Goal: Browse casually: Explore the website without a specific task or goal

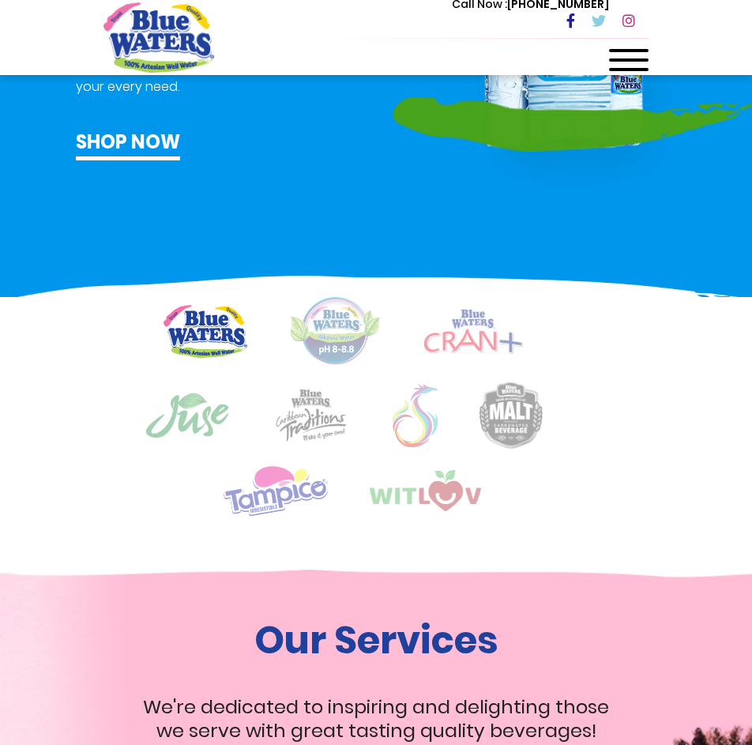
scroll to position [947, 0]
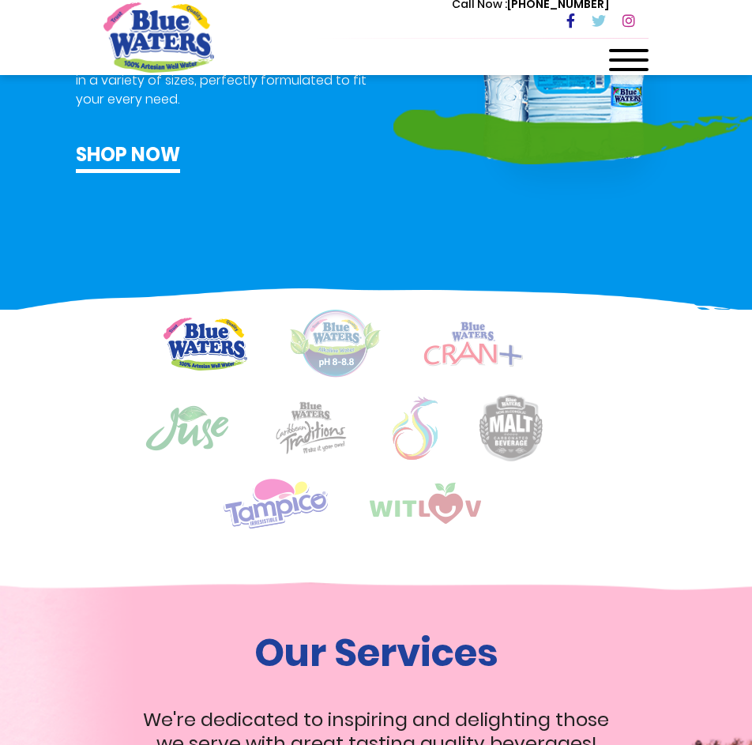
click at [464, 342] on img at bounding box center [472, 343] width 99 height 45
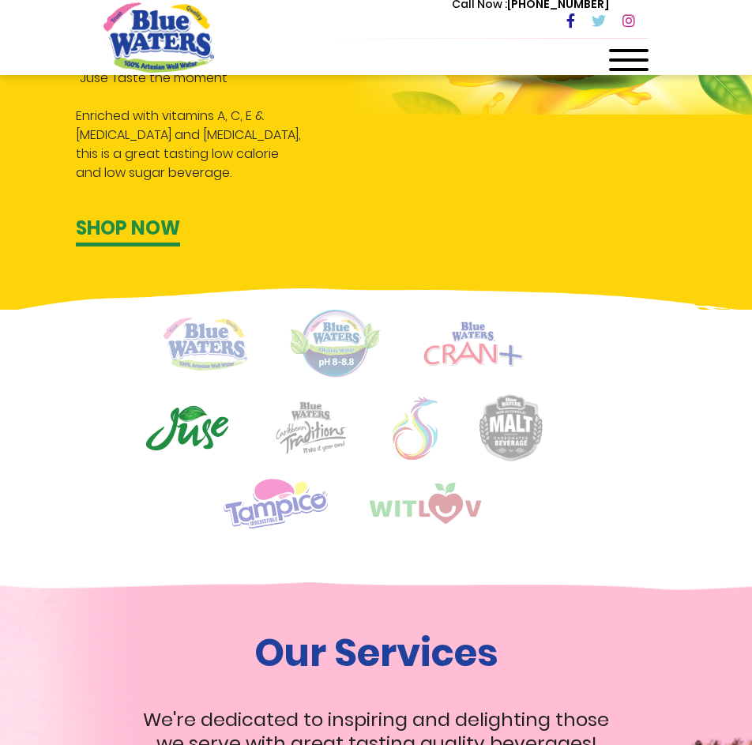
click at [469, 352] on img at bounding box center [472, 343] width 99 height 45
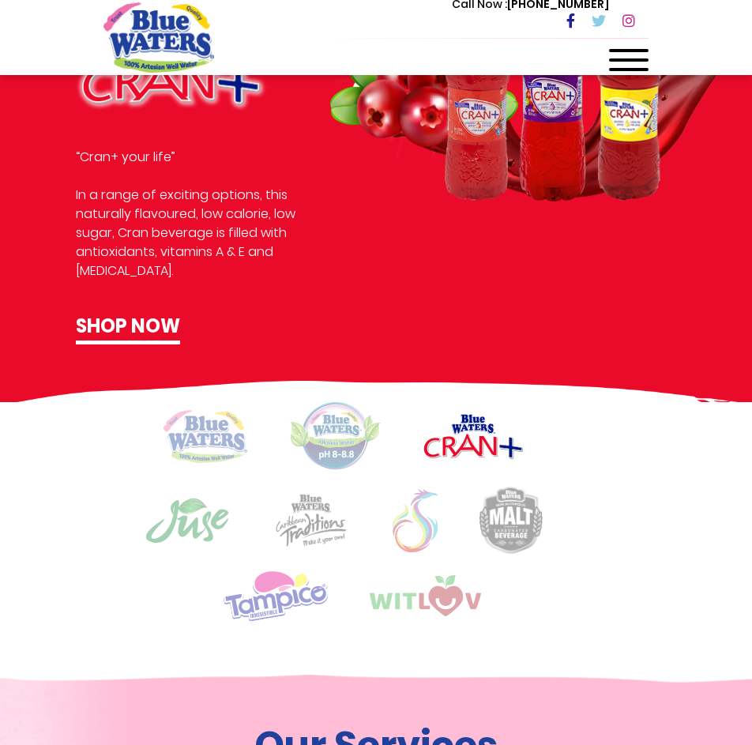
scroll to position [711, 0]
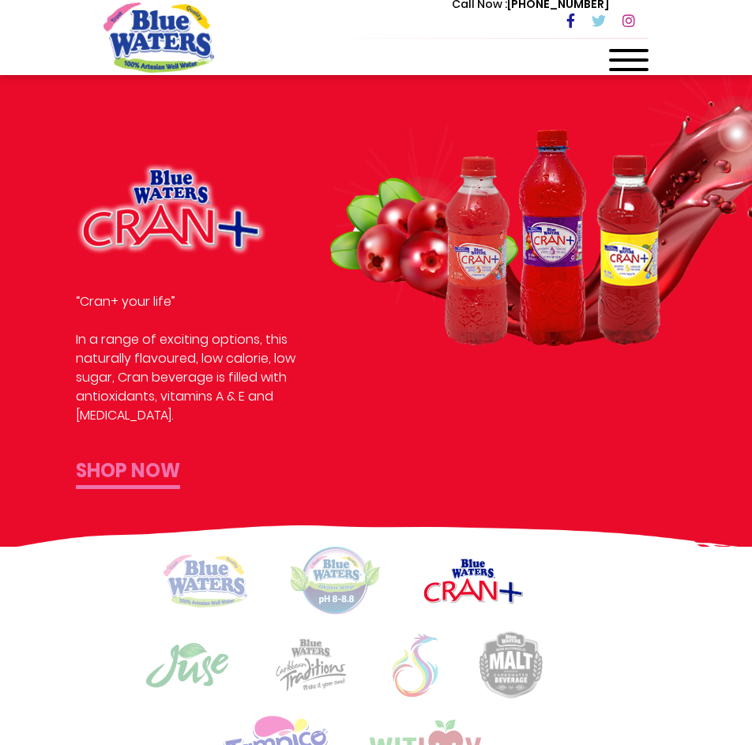
click at [122, 472] on link "Shop now" at bounding box center [128, 472] width 104 height 32
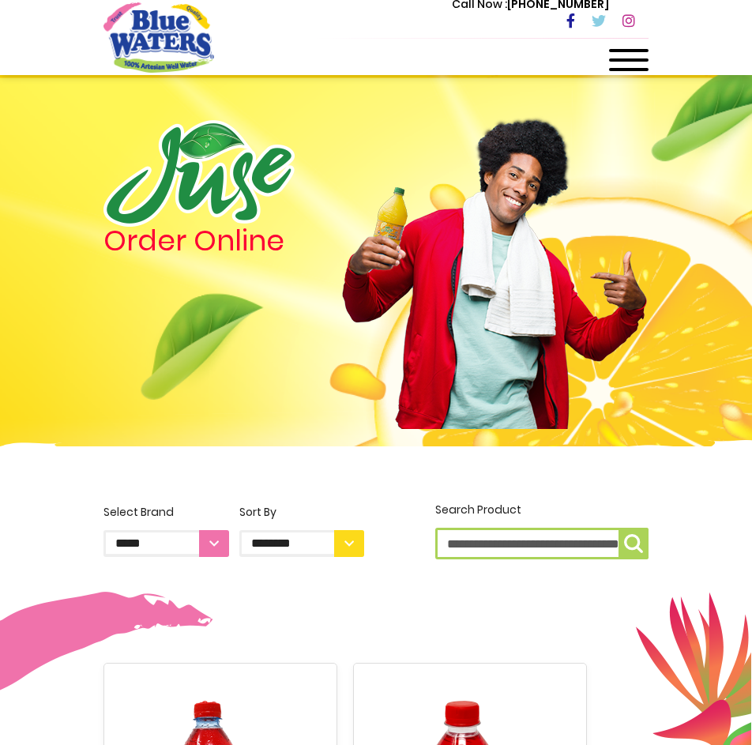
click at [159, 47] on img "store logo" at bounding box center [158, 36] width 111 height 69
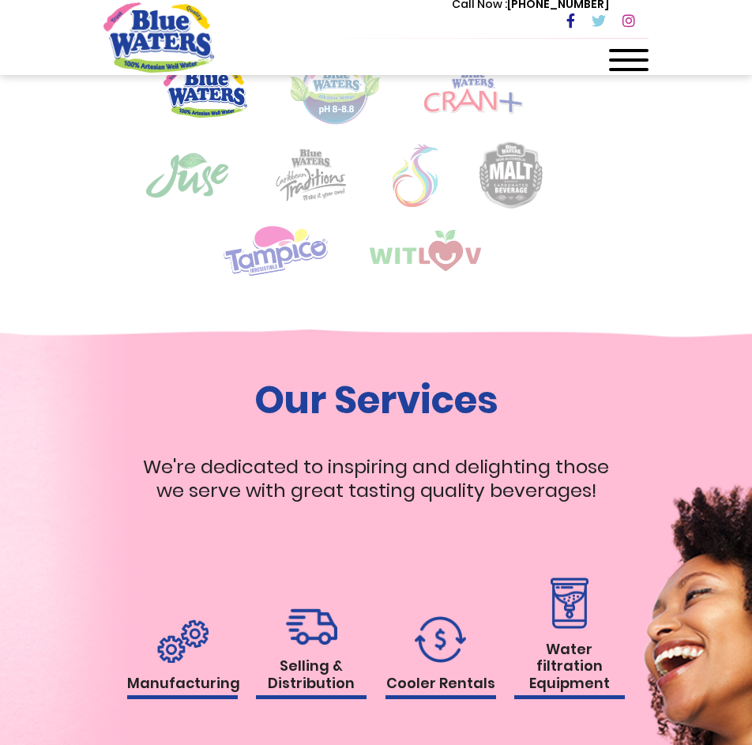
scroll to position [1105, 0]
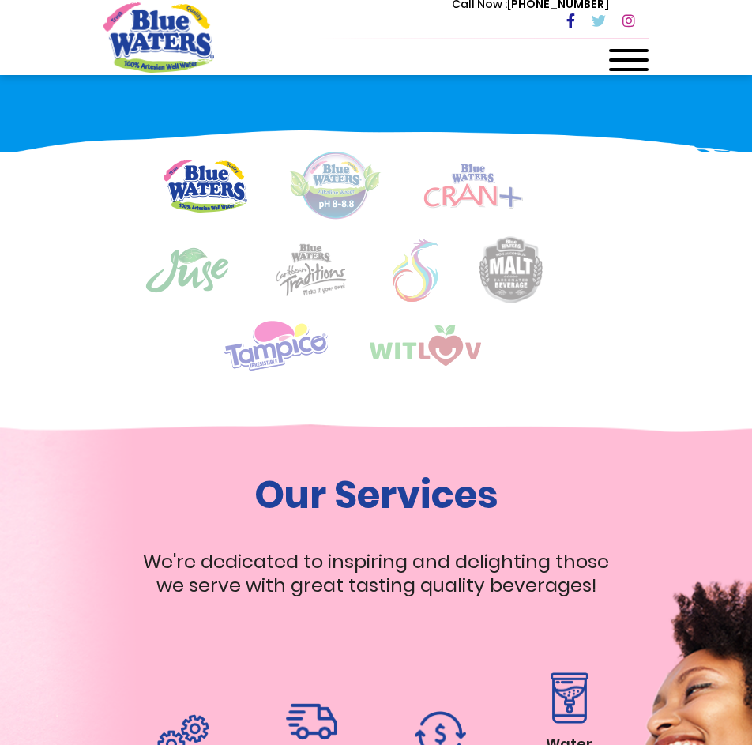
click at [475, 203] on img at bounding box center [472, 185] width 99 height 45
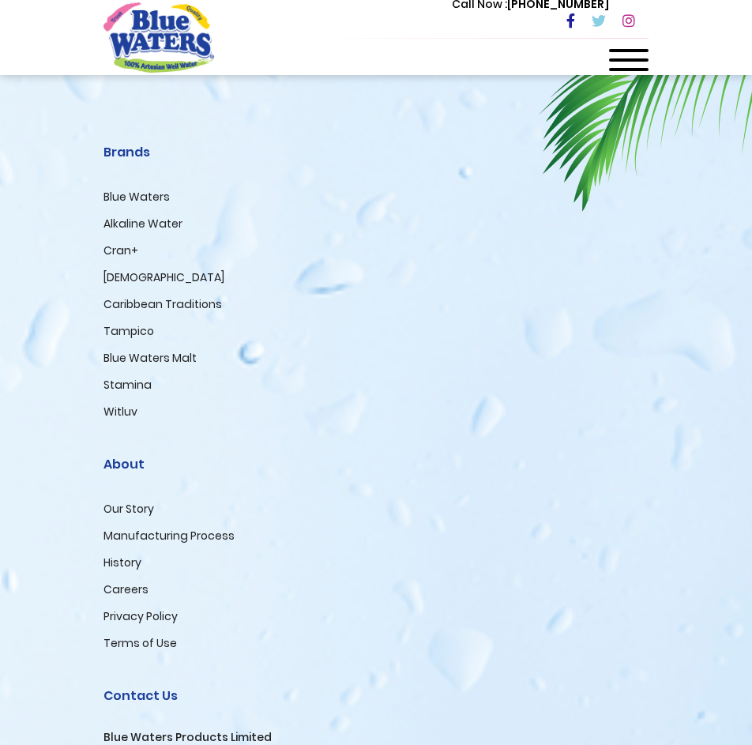
scroll to position [3237, 0]
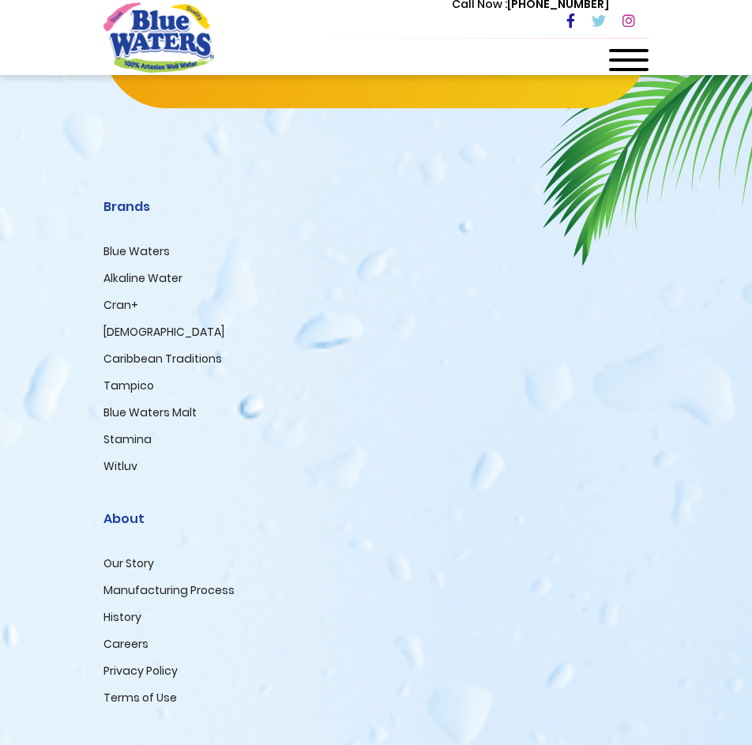
click at [110, 313] on link "Cran+" at bounding box center [120, 305] width 35 height 16
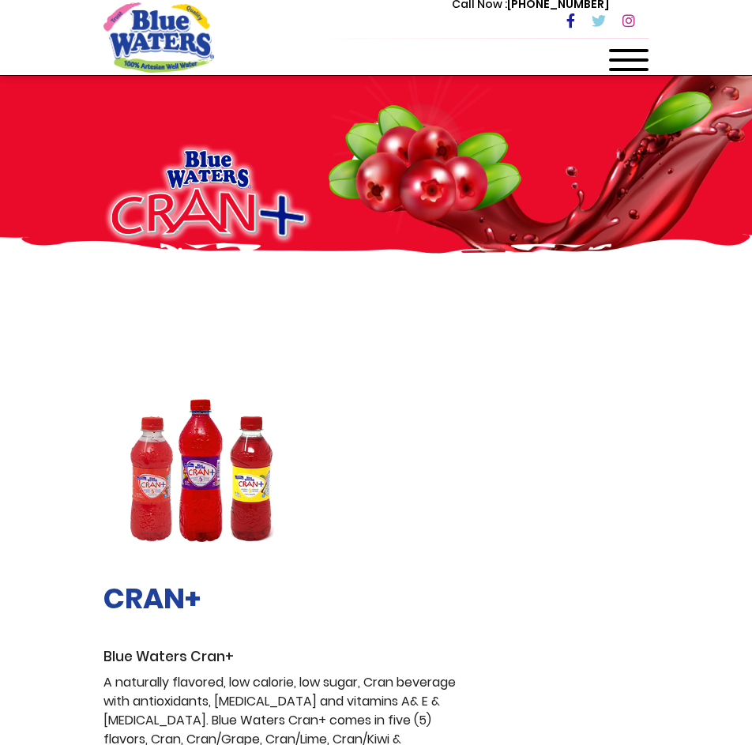
drag, startPoint x: 207, startPoint y: 180, endPoint x: 178, endPoint y: 212, distance: 42.5
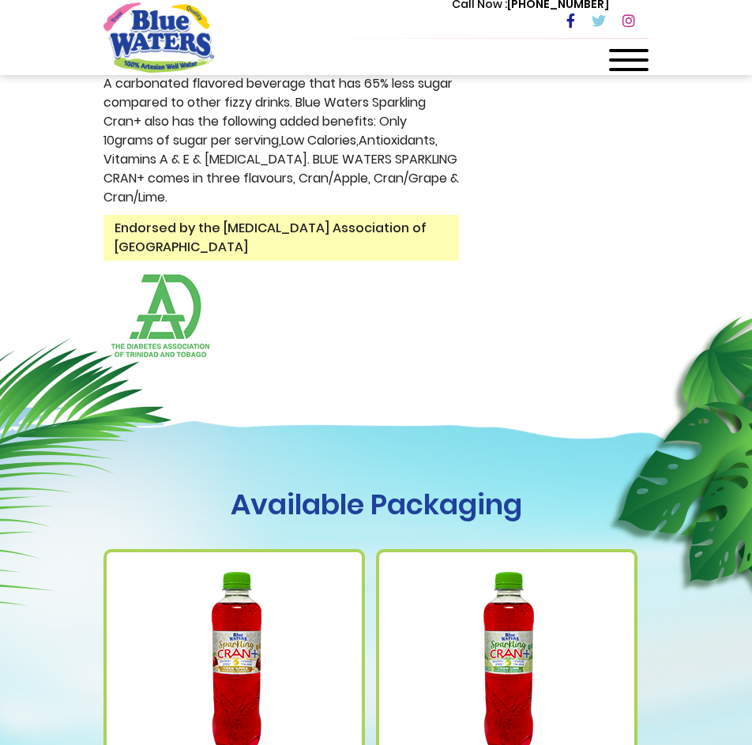
scroll to position [764, 0]
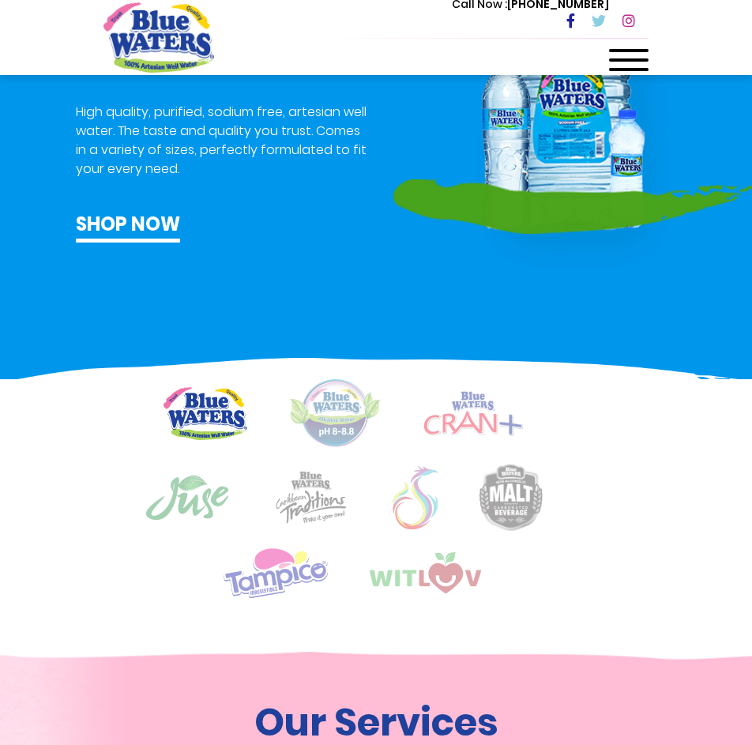
scroll to position [895, 0]
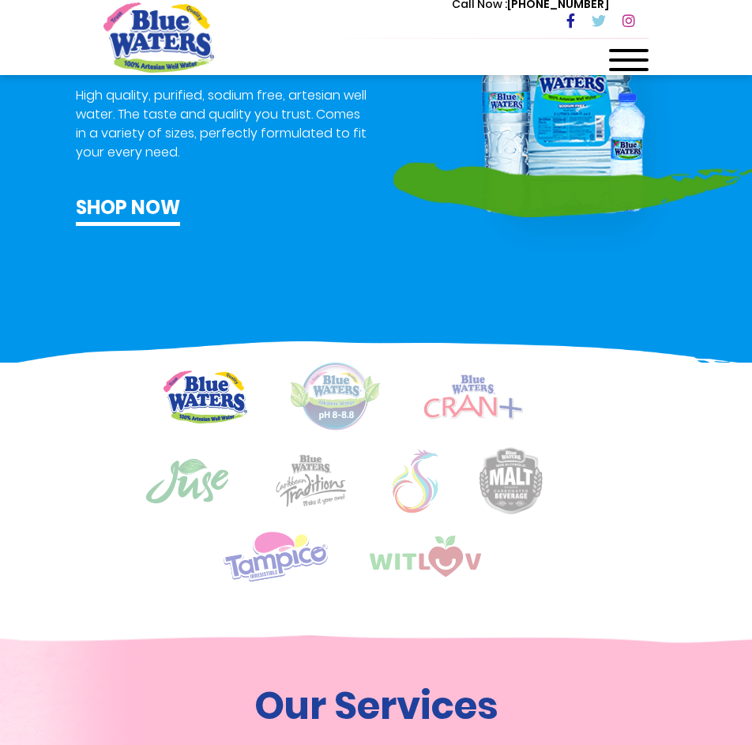
click at [453, 399] on img at bounding box center [472, 396] width 99 height 45
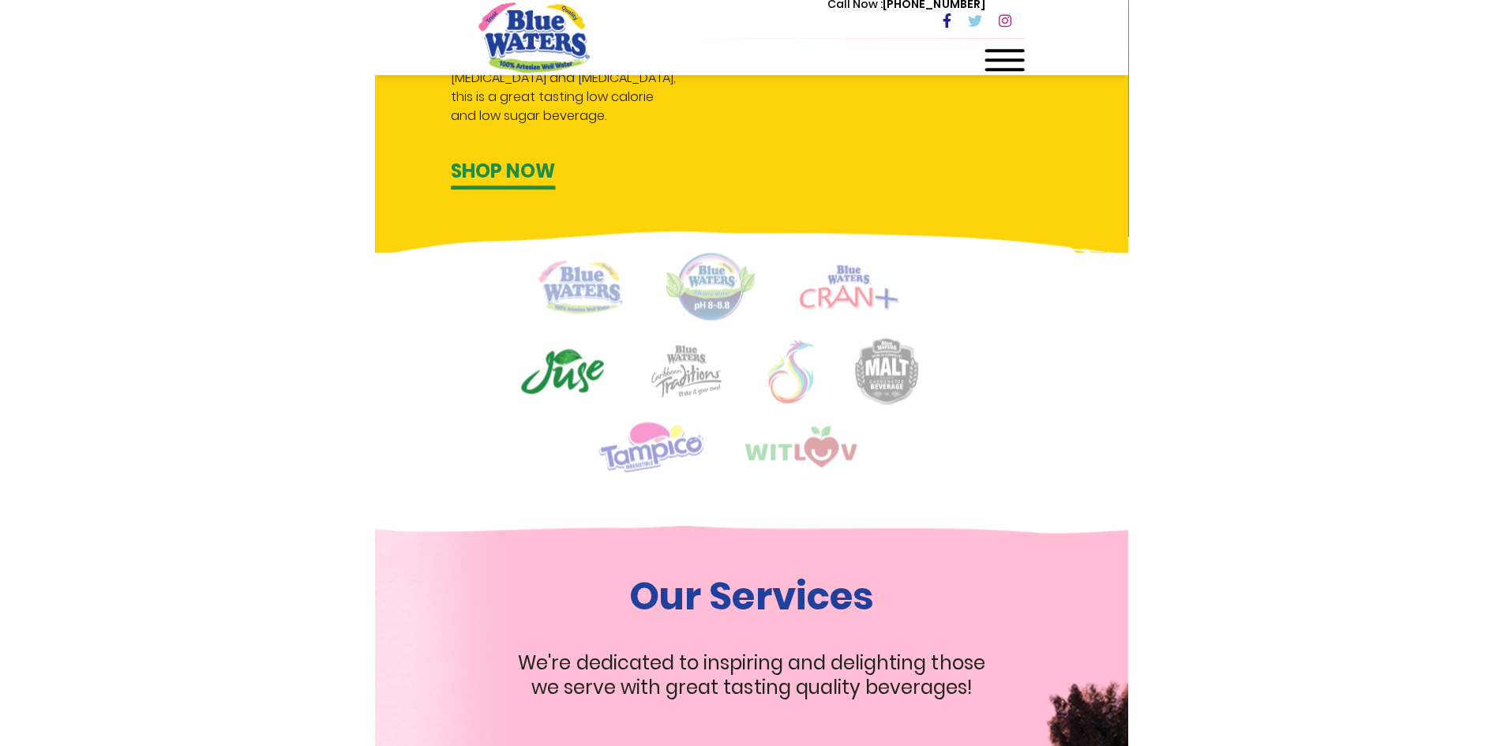
scroll to position [974, 0]
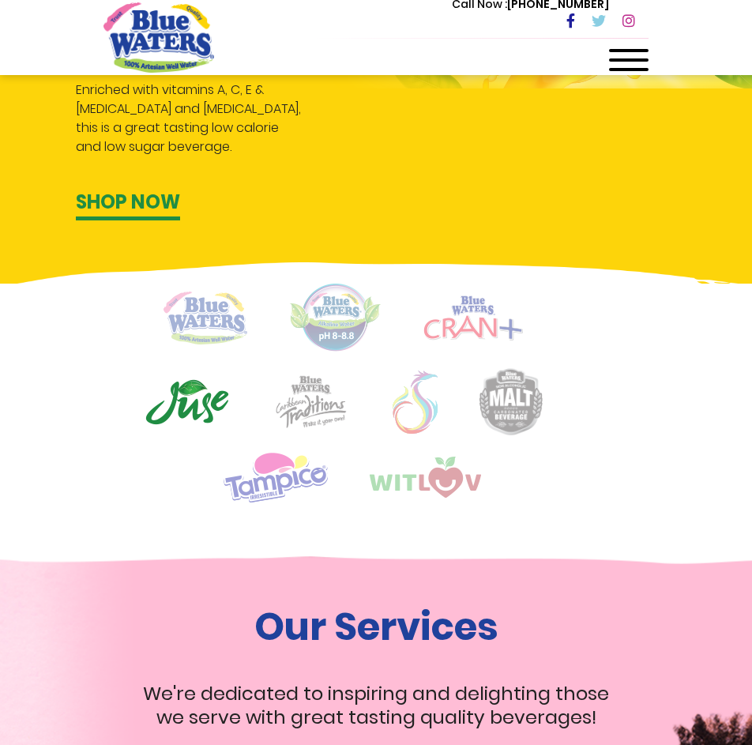
click at [482, 331] on img at bounding box center [472, 317] width 99 height 45
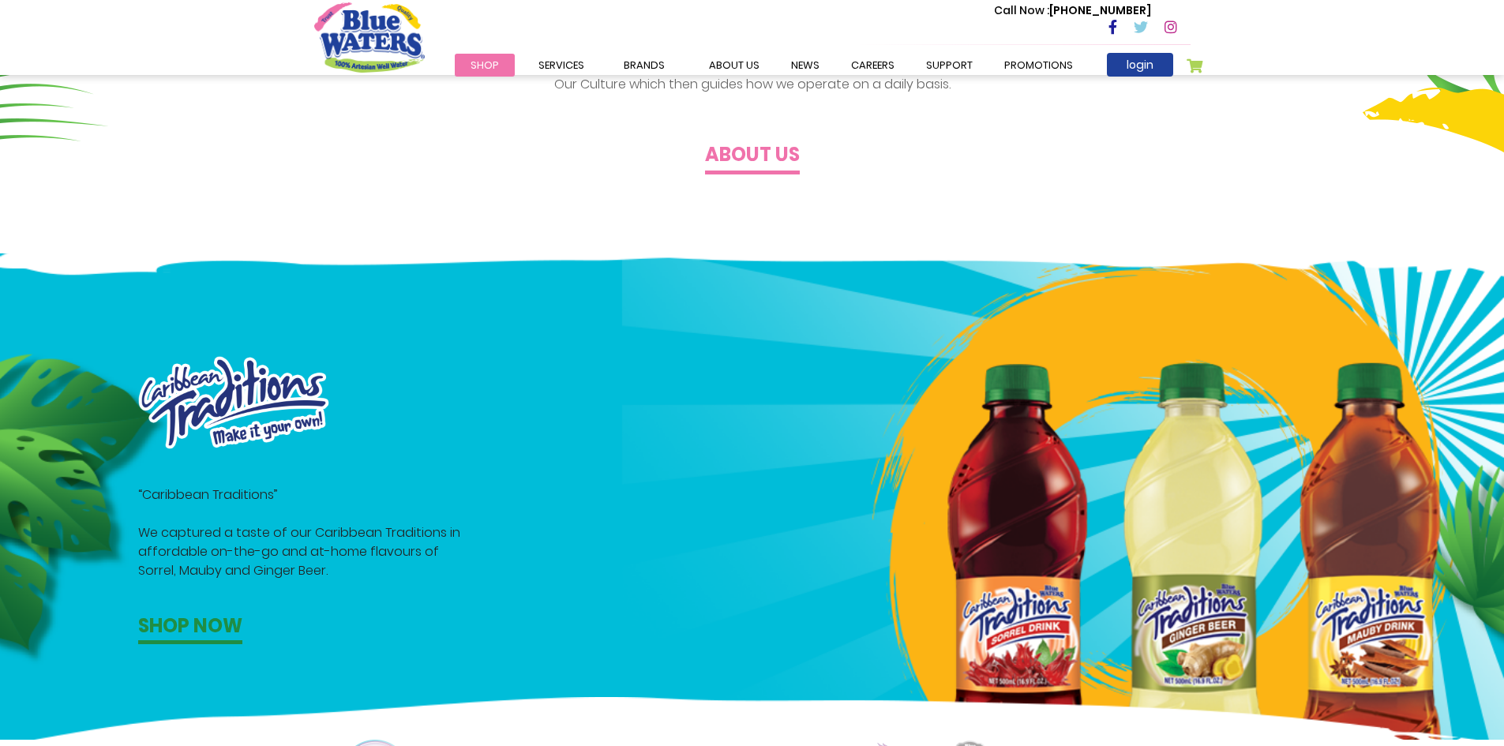
scroll to position [816, 0]
